Goal: Check status: Check status

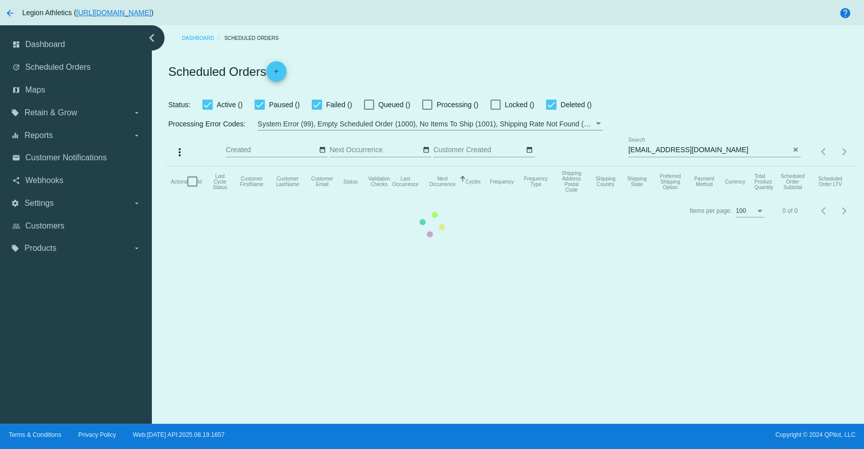
click at [664, 166] on mat-table "Actions Id Last Cycle Status Customer FirstName Customer LastName Customer Emai…" at bounding box center [511, 181] width 692 height 30
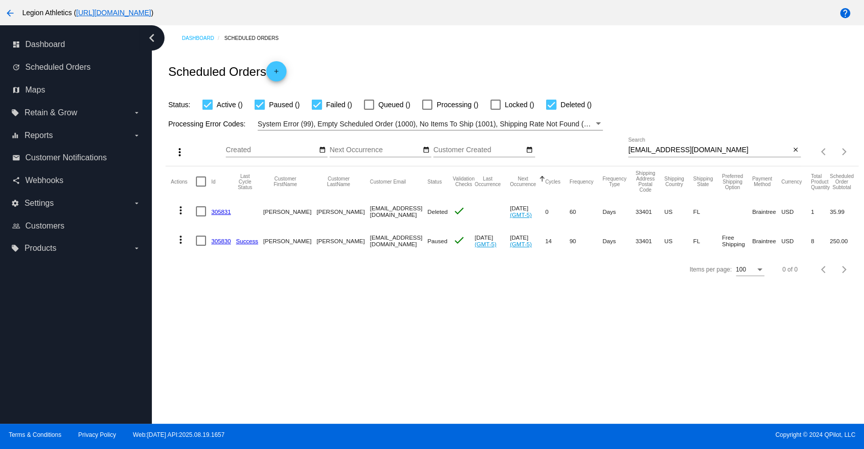
click at [662, 151] on input "[EMAIL_ADDRESS][DOMAIN_NAME]" at bounding box center [709, 150] width 162 height 8
paste input "[EMAIL_ADDRESS][DOMAIN_NAME]"
type input "[EMAIL_ADDRESS][DOMAIN_NAME]"
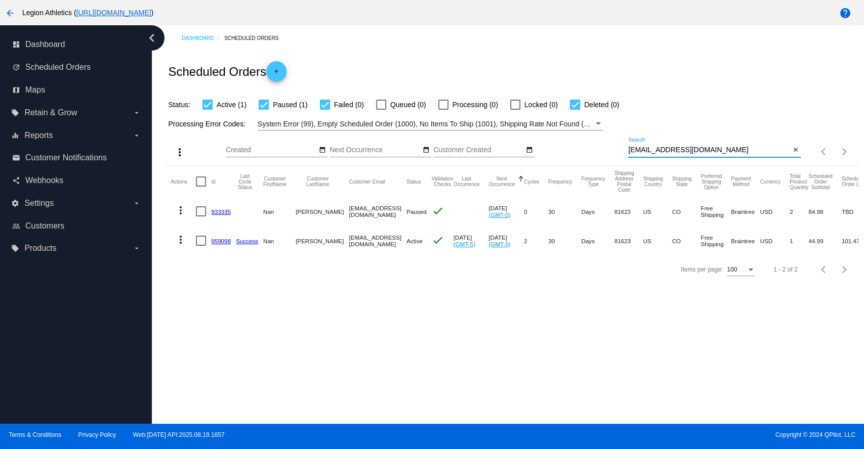
click at [222, 239] on link "959098" at bounding box center [221, 241] width 20 height 7
click at [216, 242] on link "959098" at bounding box center [221, 241] width 20 height 7
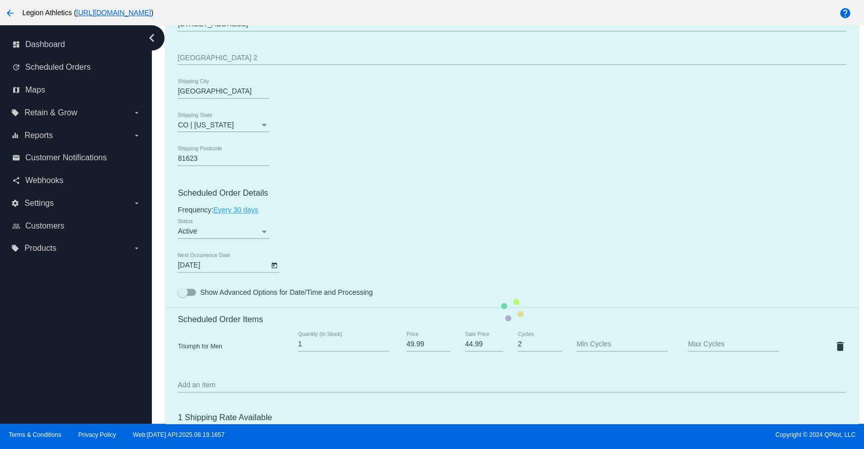
scroll to position [562, 0]
